Goal: Task Accomplishment & Management: Use online tool/utility

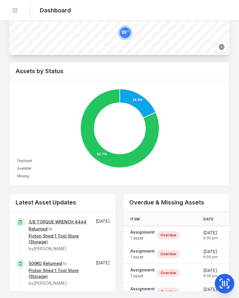
scroll to position [164, 0]
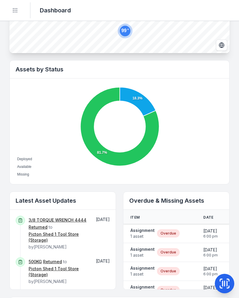
click at [143, 230] on strong "Assignment" at bounding box center [142, 230] width 24 height 6
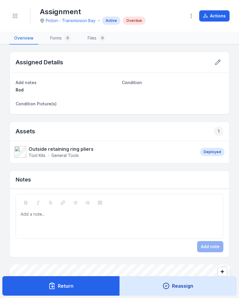
click at [219, 17] on button "Actions" at bounding box center [214, 15] width 30 height 11
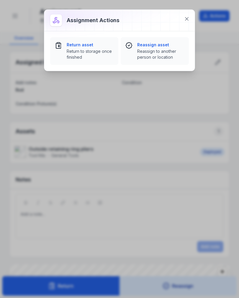
click at [78, 53] on span "Return to storage once finished" at bounding box center [90, 54] width 47 height 12
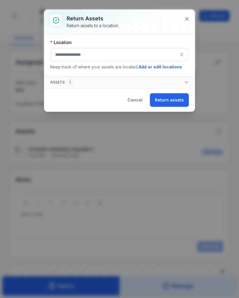
click at [170, 105] on button "Return assets" at bounding box center [169, 100] width 39 height 14
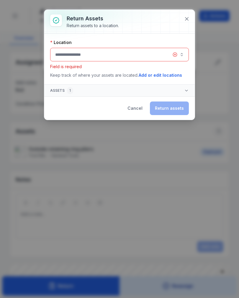
click at [65, 55] on button "button" at bounding box center [119, 55] width 139 height 14
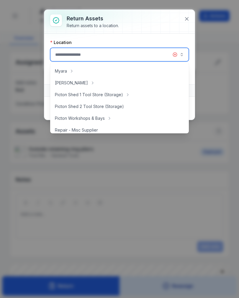
scroll to position [97, 0]
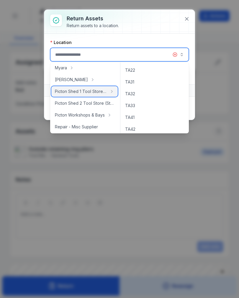
click at [67, 92] on span "Picton Shed 1 Tool Store (Storage)" at bounding box center [81, 91] width 52 height 6
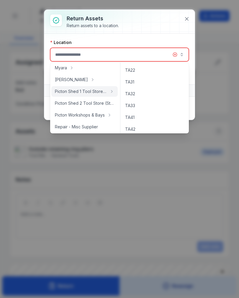
type input "**********"
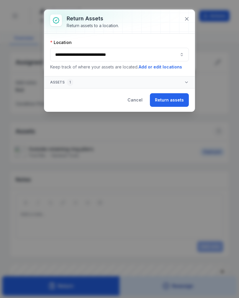
click at [175, 95] on button "Return assets" at bounding box center [169, 100] width 39 height 14
